Goal: Task Accomplishment & Management: Manage account settings

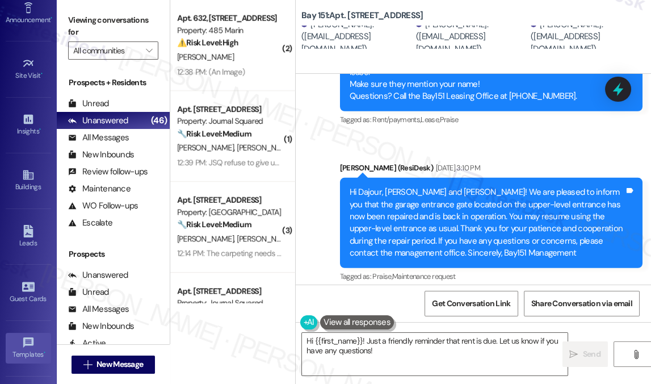
scroll to position [209, 0]
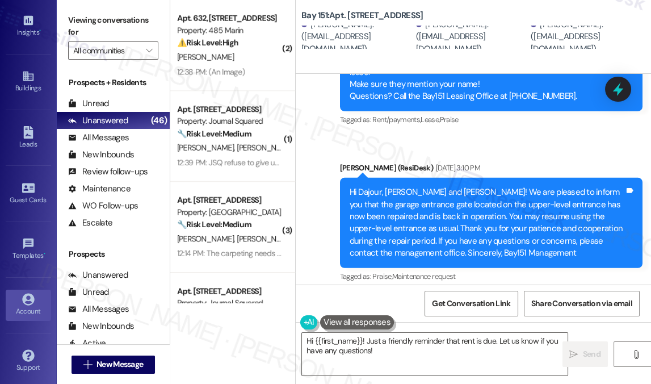
click at [28, 313] on link "Account" at bounding box center [28, 305] width 45 height 31
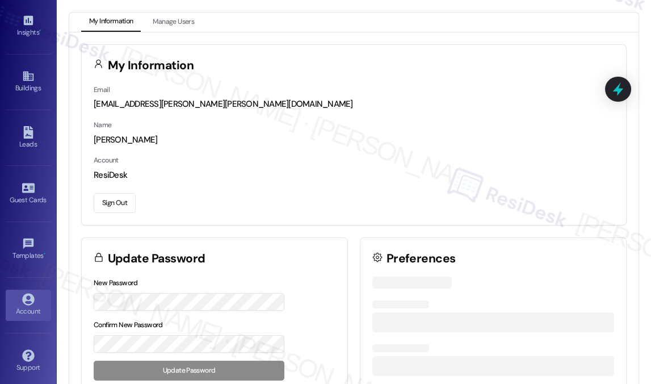
click at [106, 202] on button "Sign Out" at bounding box center [115, 203] width 42 height 20
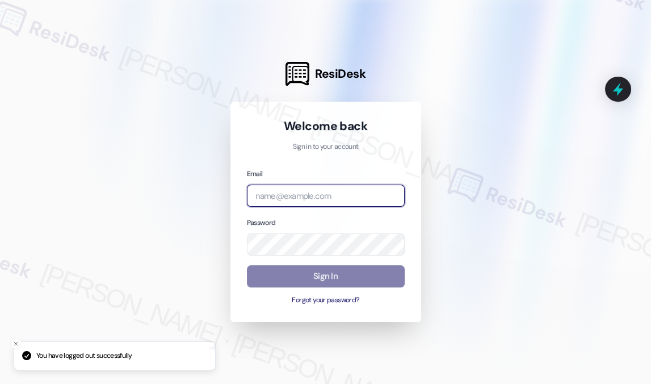
click at [287, 192] on input "email" at bounding box center [326, 196] width 158 height 22
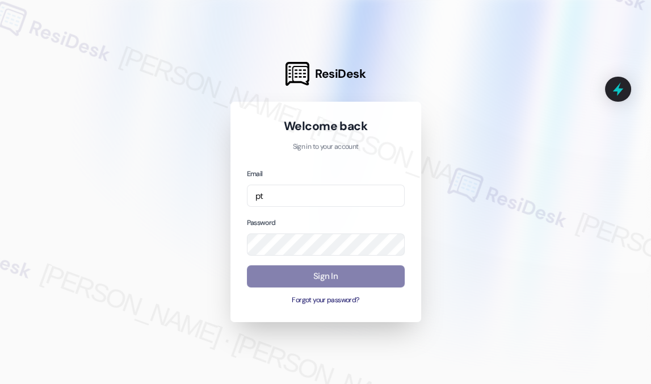
click at [628, 144] on div at bounding box center [325, 192] width 651 height 384
click at [294, 193] on input "pt" at bounding box center [326, 196] width 158 height 22
type input "[EMAIL_ADDRESS][PERSON_NAME][PERSON_NAME][DOMAIN_NAME]"
